Goal: Book appointment/travel/reservation

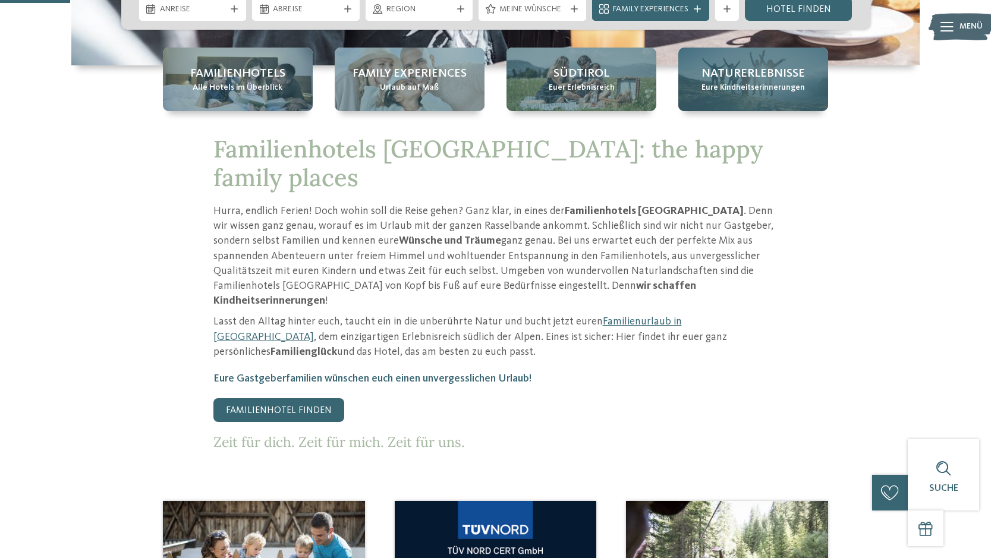
scroll to position [357, 0]
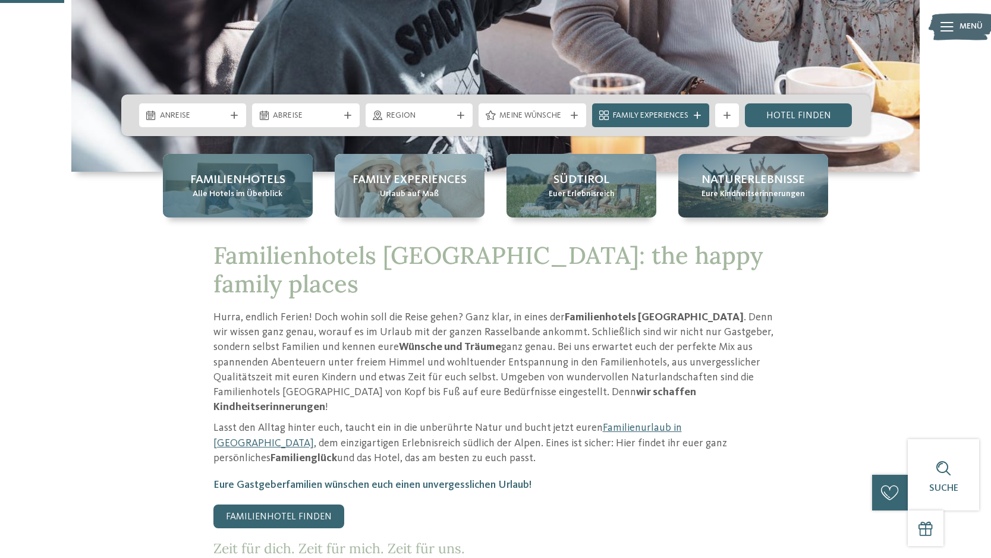
click at [181, 187] on div "Familienhotels Alle Hotels im Überblick" at bounding box center [238, 186] width 150 height 64
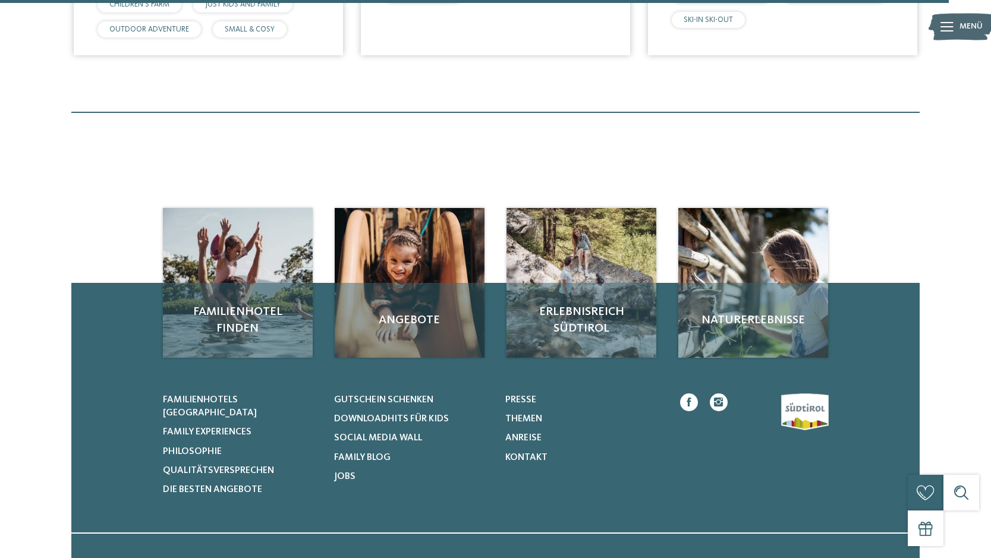
scroll to position [3864, 0]
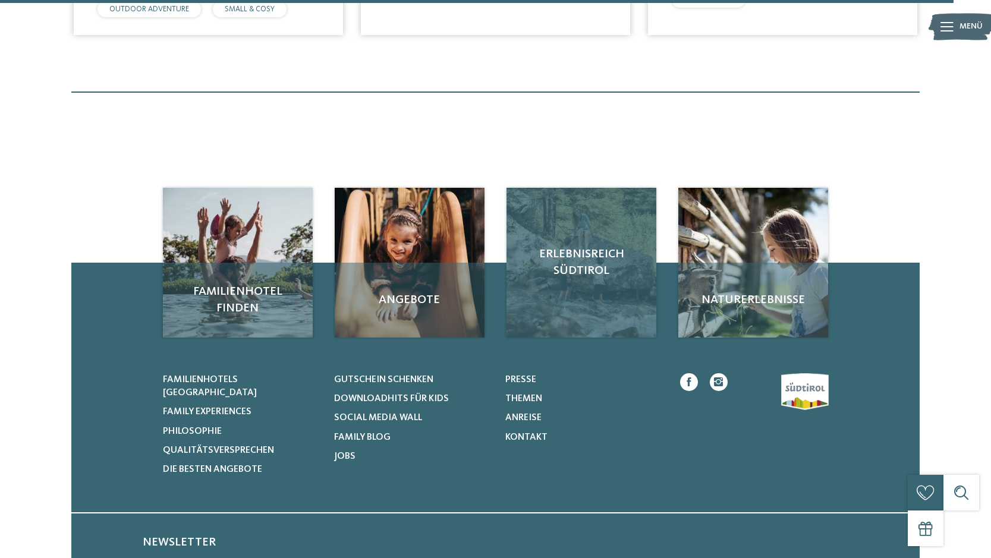
click at [638, 250] on span "Erlebnisreich Südtirol" at bounding box center [581, 262] width 126 height 33
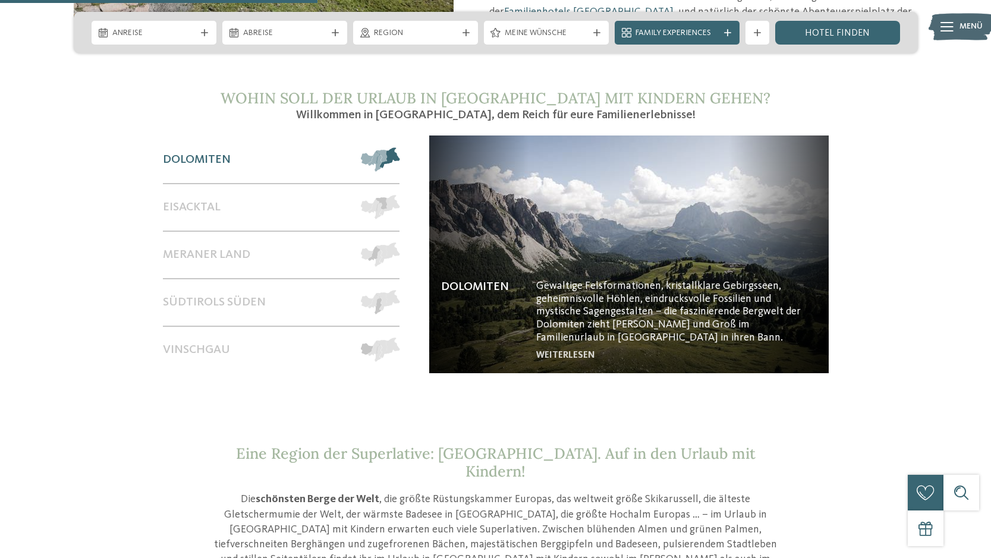
scroll to position [1011, 0]
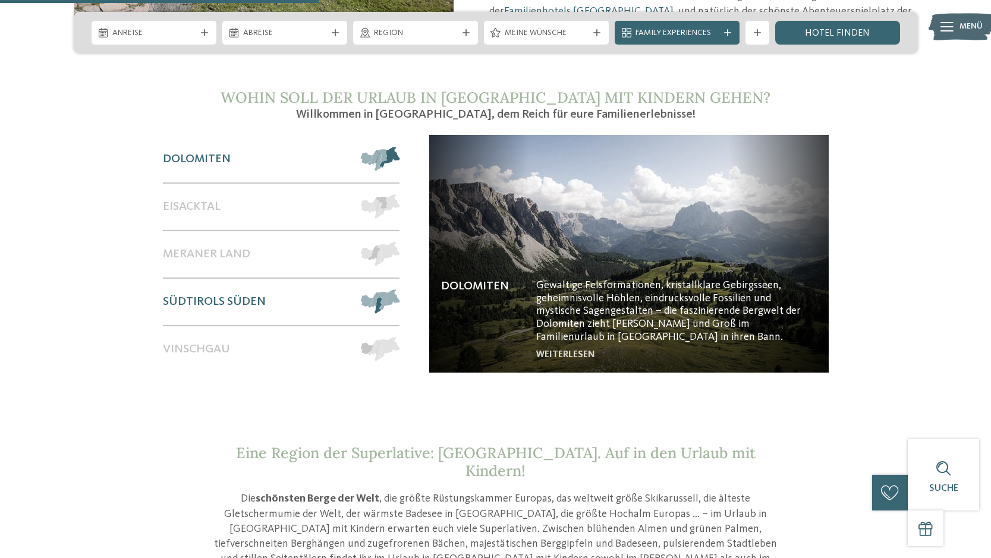
click at [399, 290] on span at bounding box center [399, 302] width 0 height 24
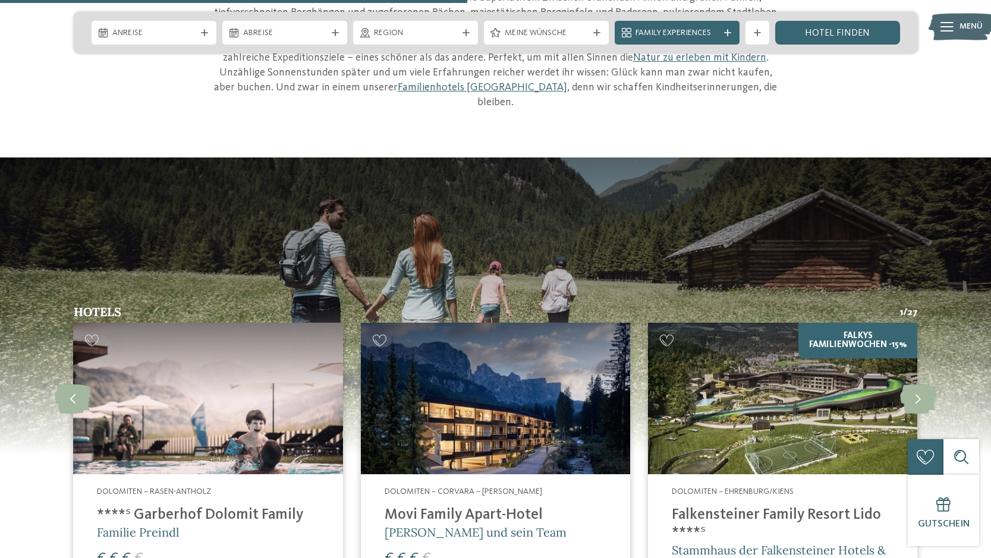
scroll to position [1546, 0]
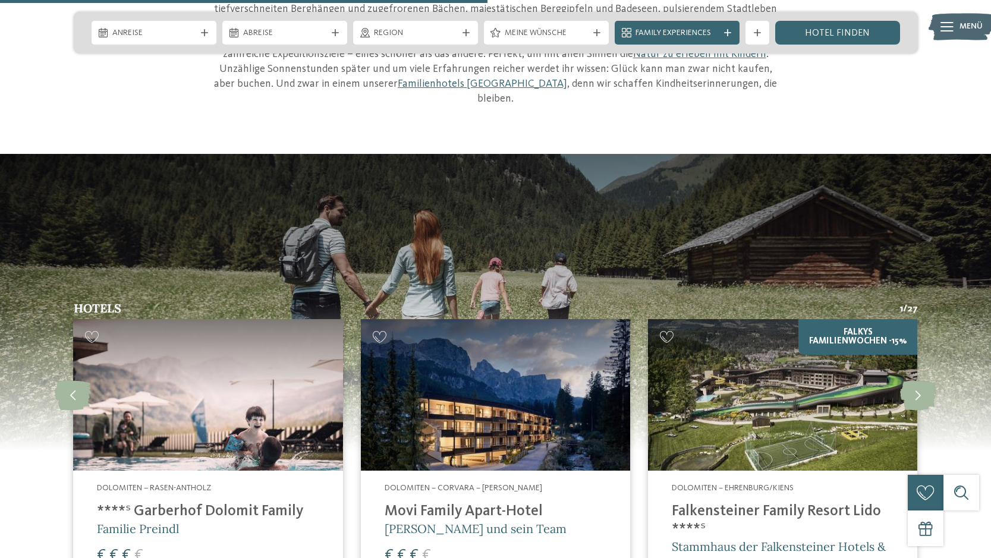
click at [304, 319] on img at bounding box center [207, 395] width 269 height 152
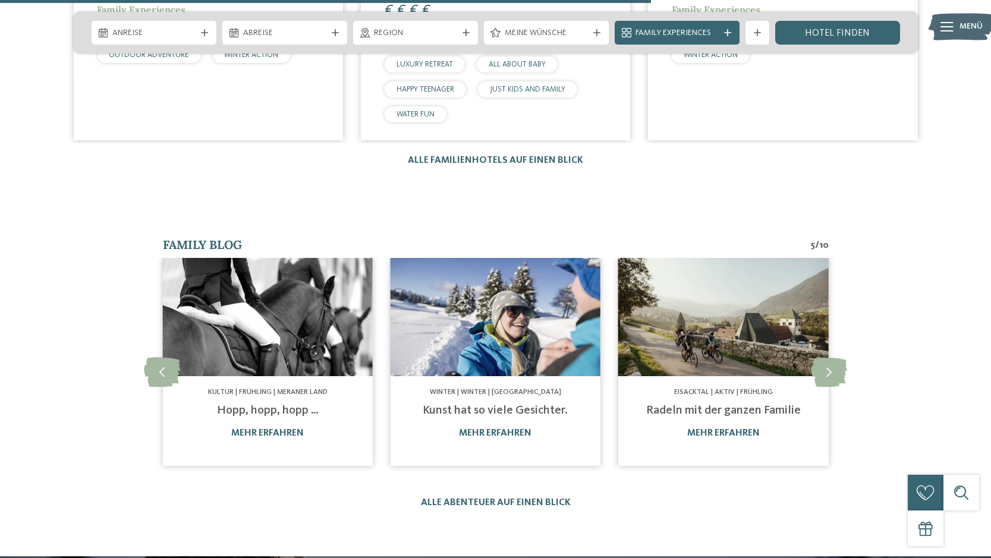
scroll to position [2140, 0]
